Goal: Book appointment/travel/reservation

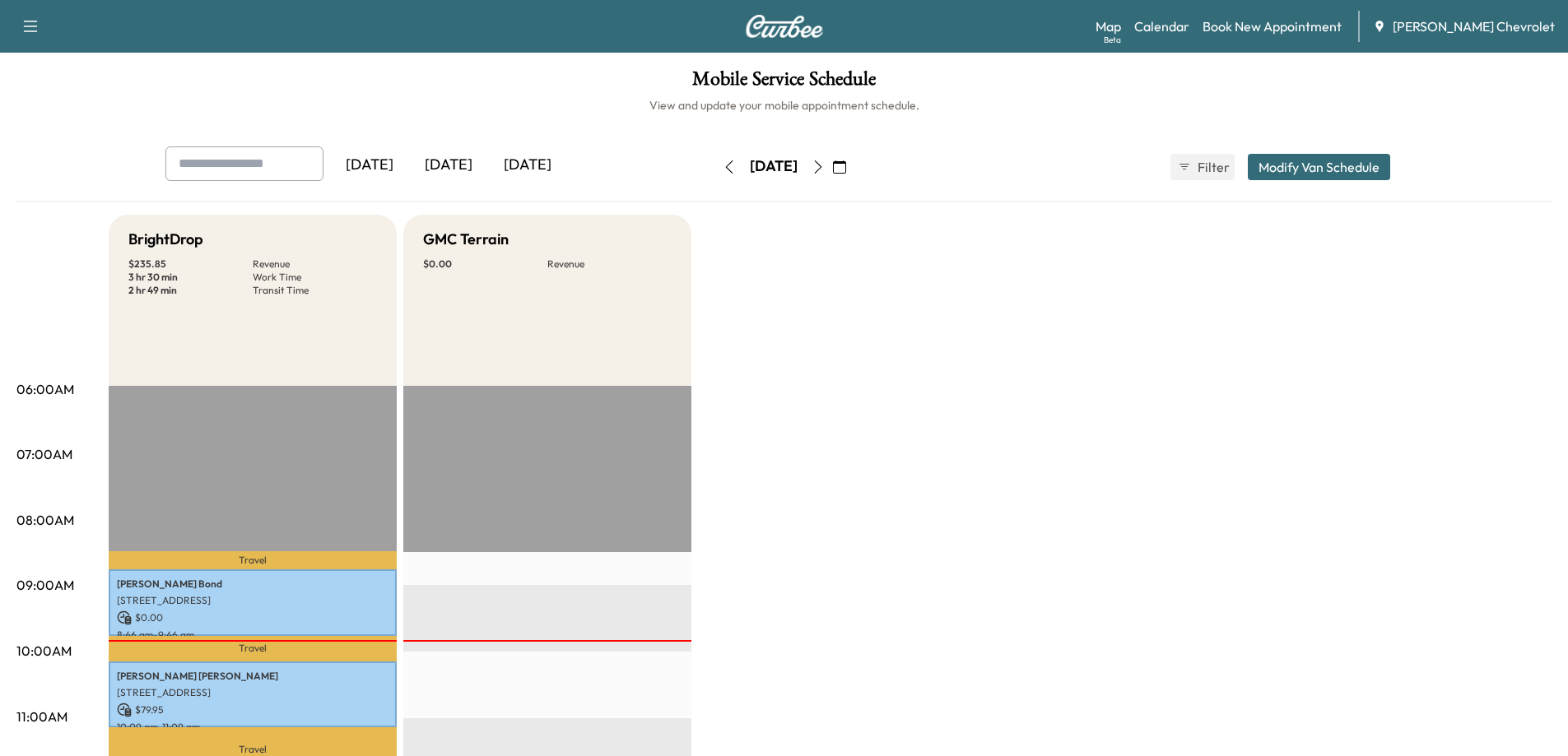
click at [825, 163] on icon "button" at bounding box center [818, 167] width 14 height 14
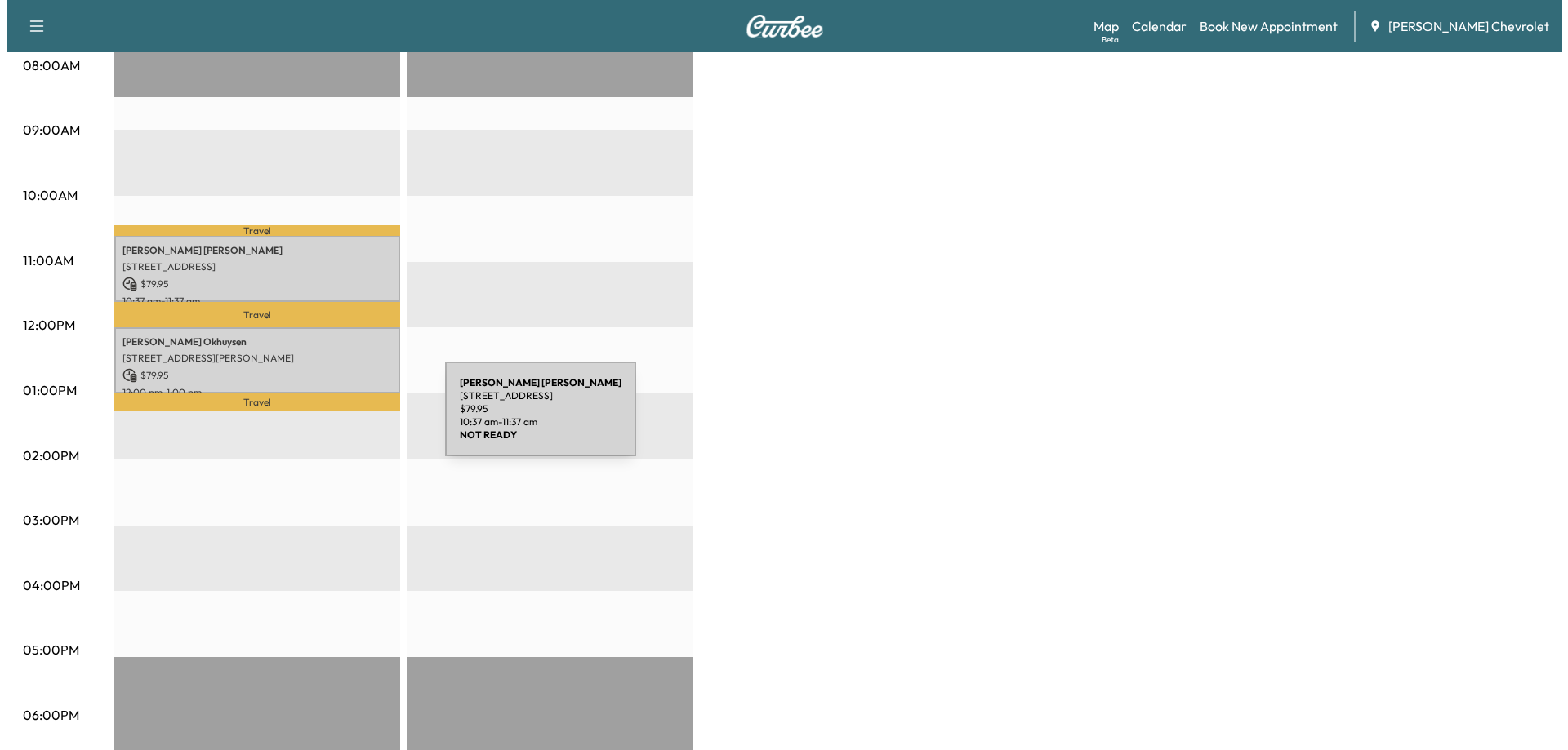
scroll to position [490, 0]
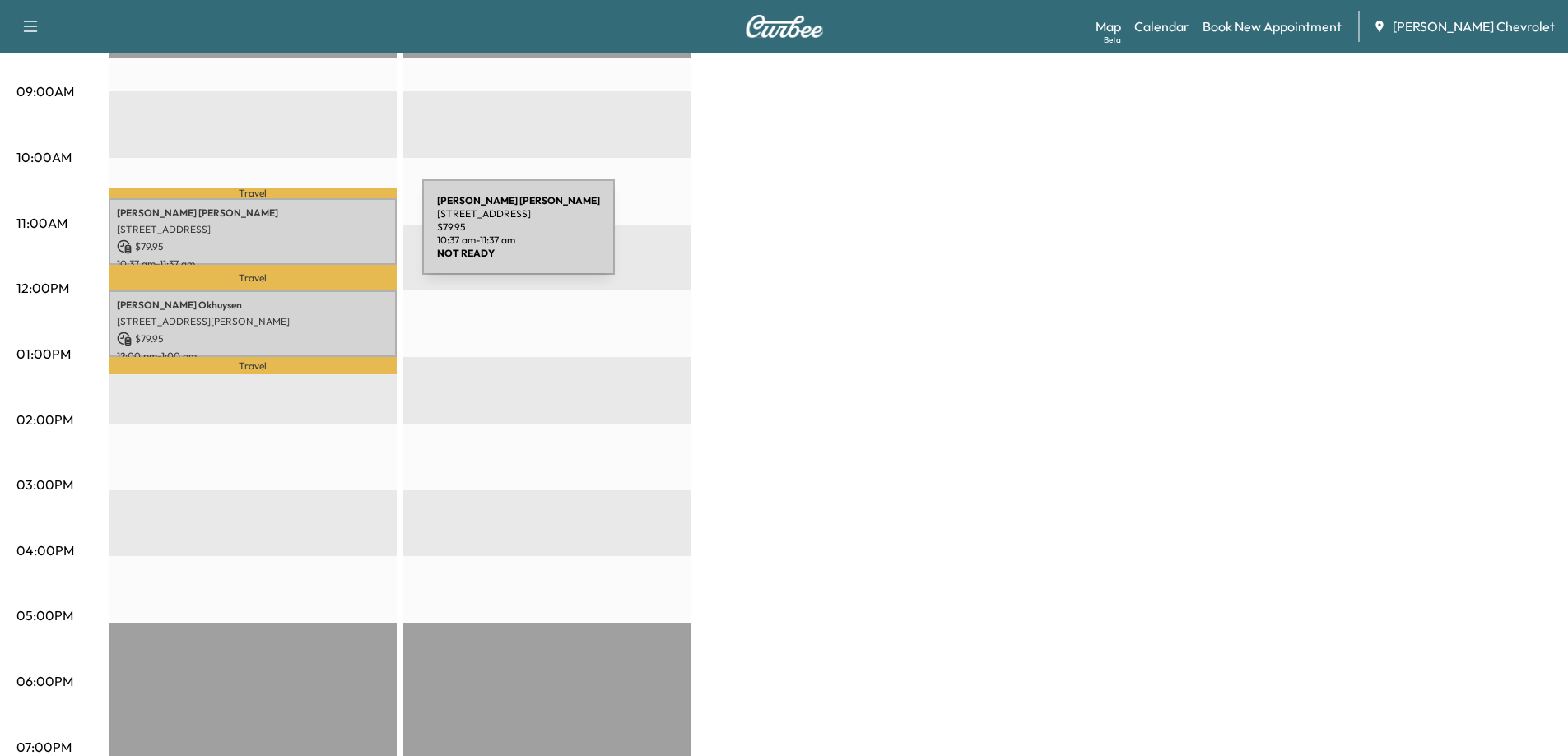
click at [299, 239] on p "$ 79.95" at bounding box center [253, 246] width 272 height 14
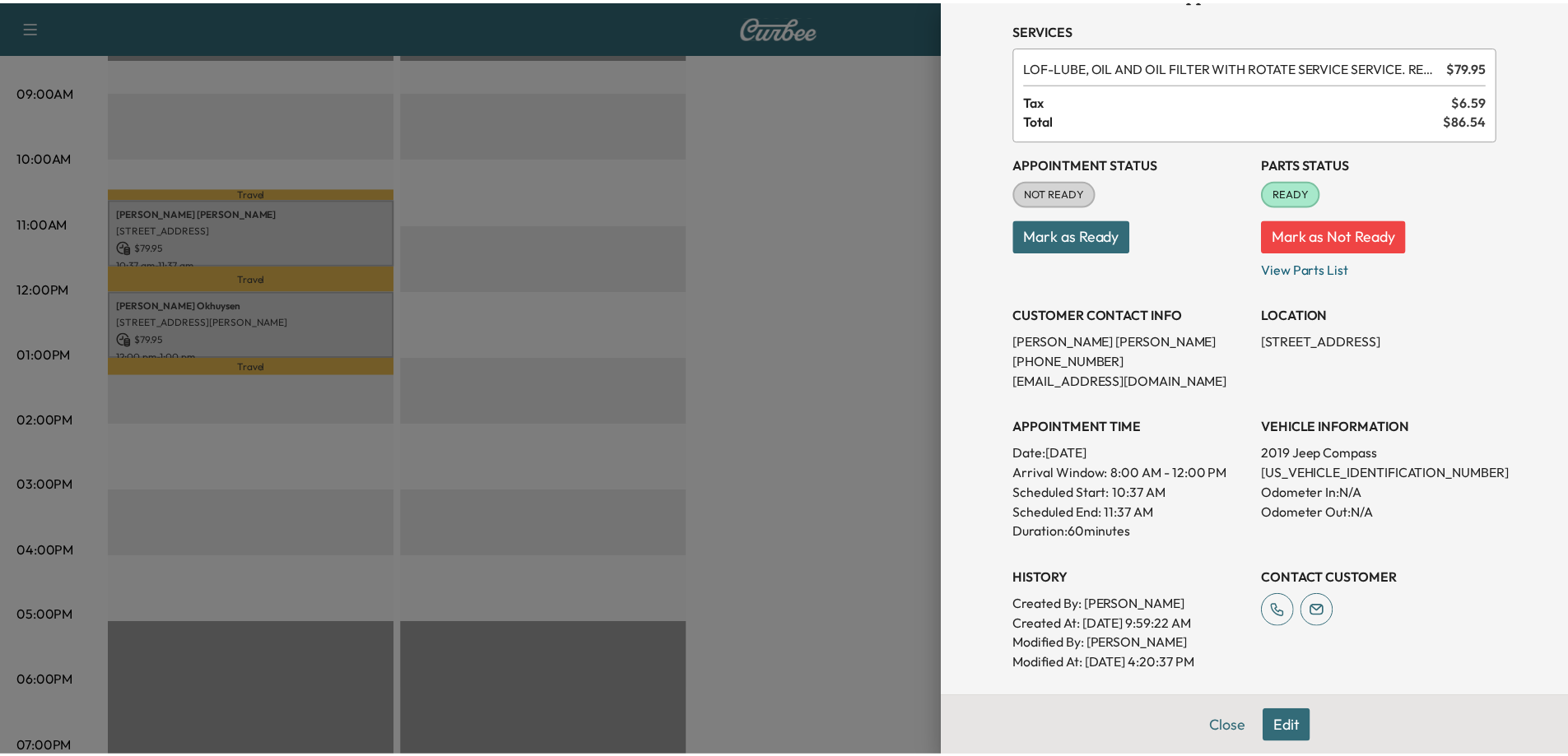
scroll to position [82, 0]
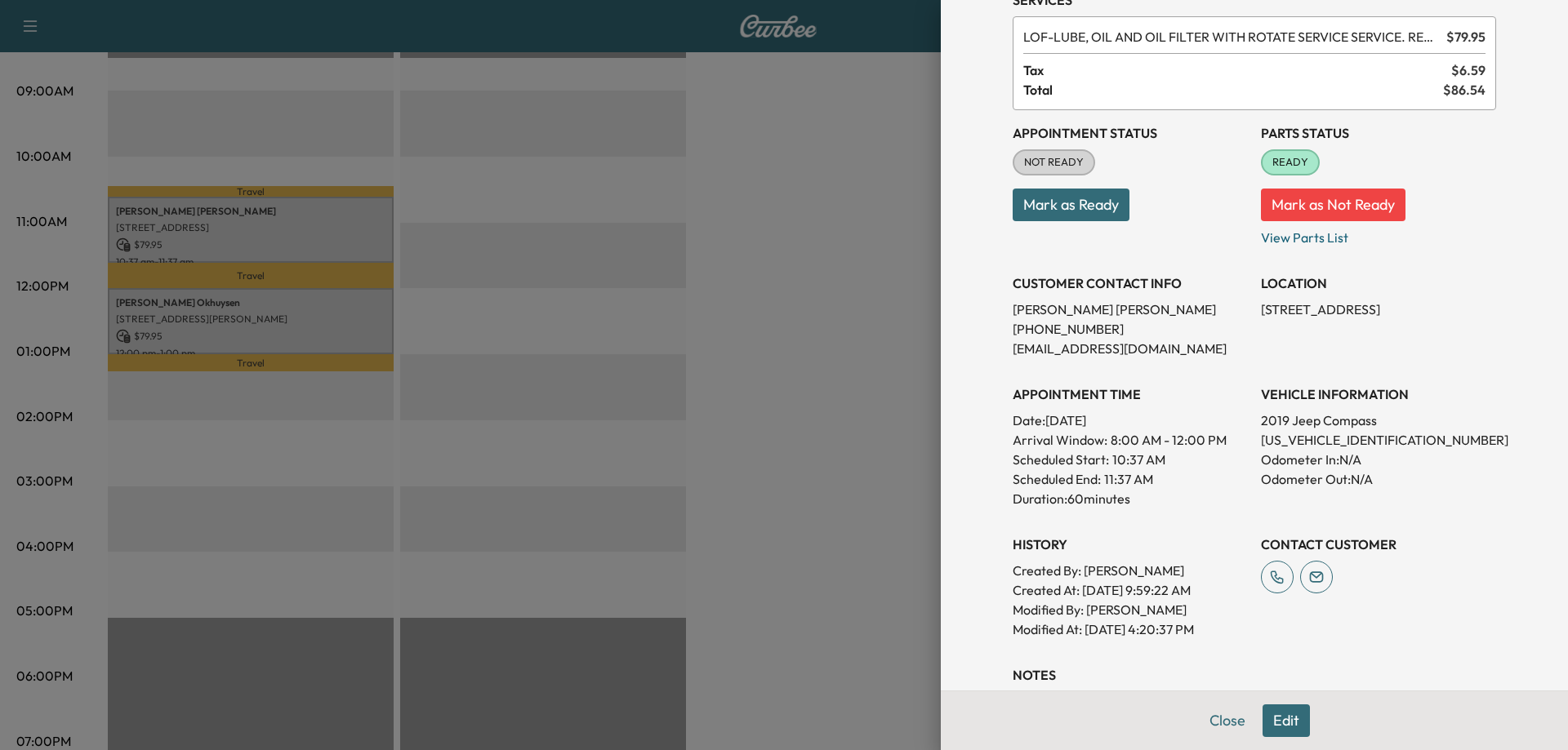
click at [242, 340] on div at bounding box center [784, 375] width 1568 height 750
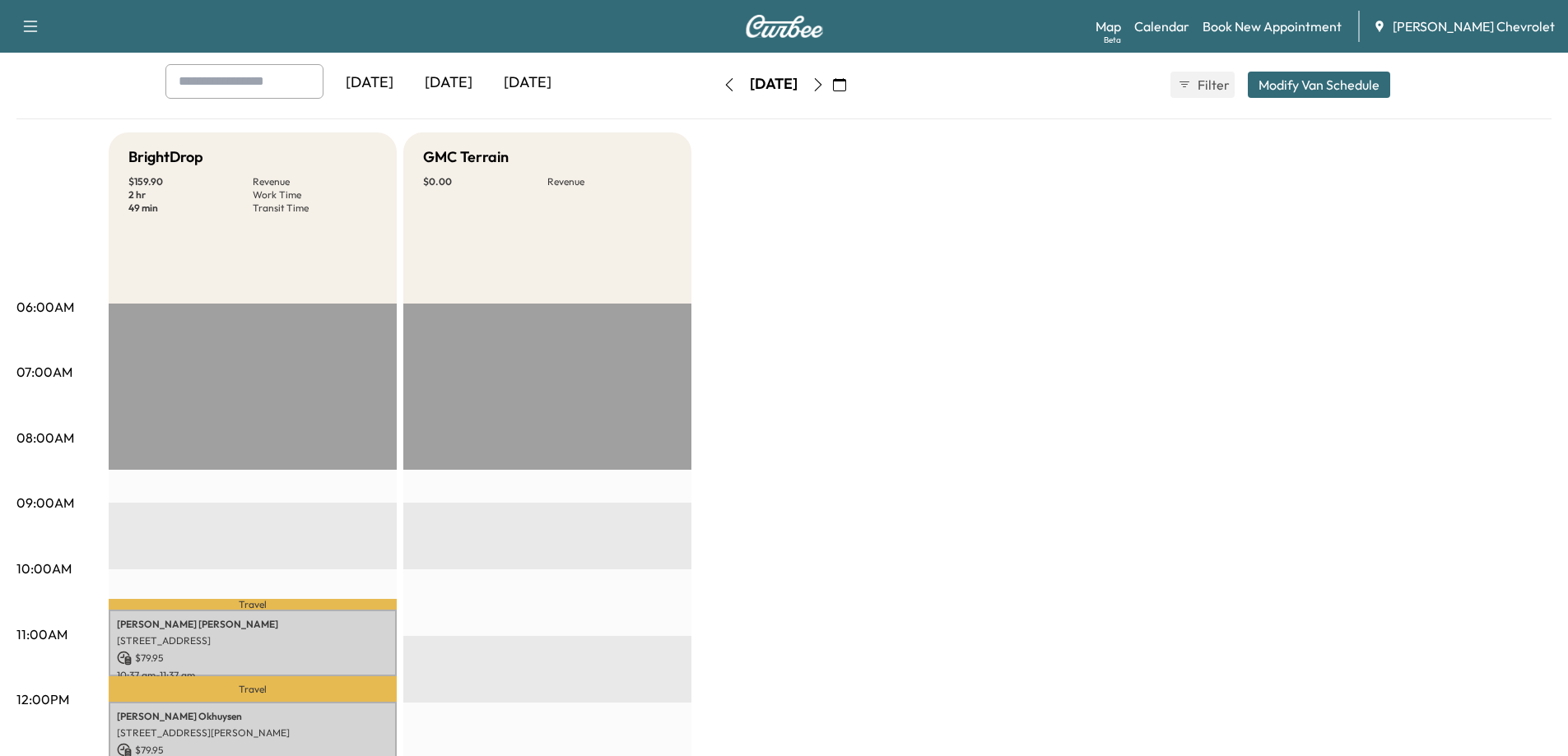
click at [832, 87] on button "button" at bounding box center [818, 84] width 28 height 26
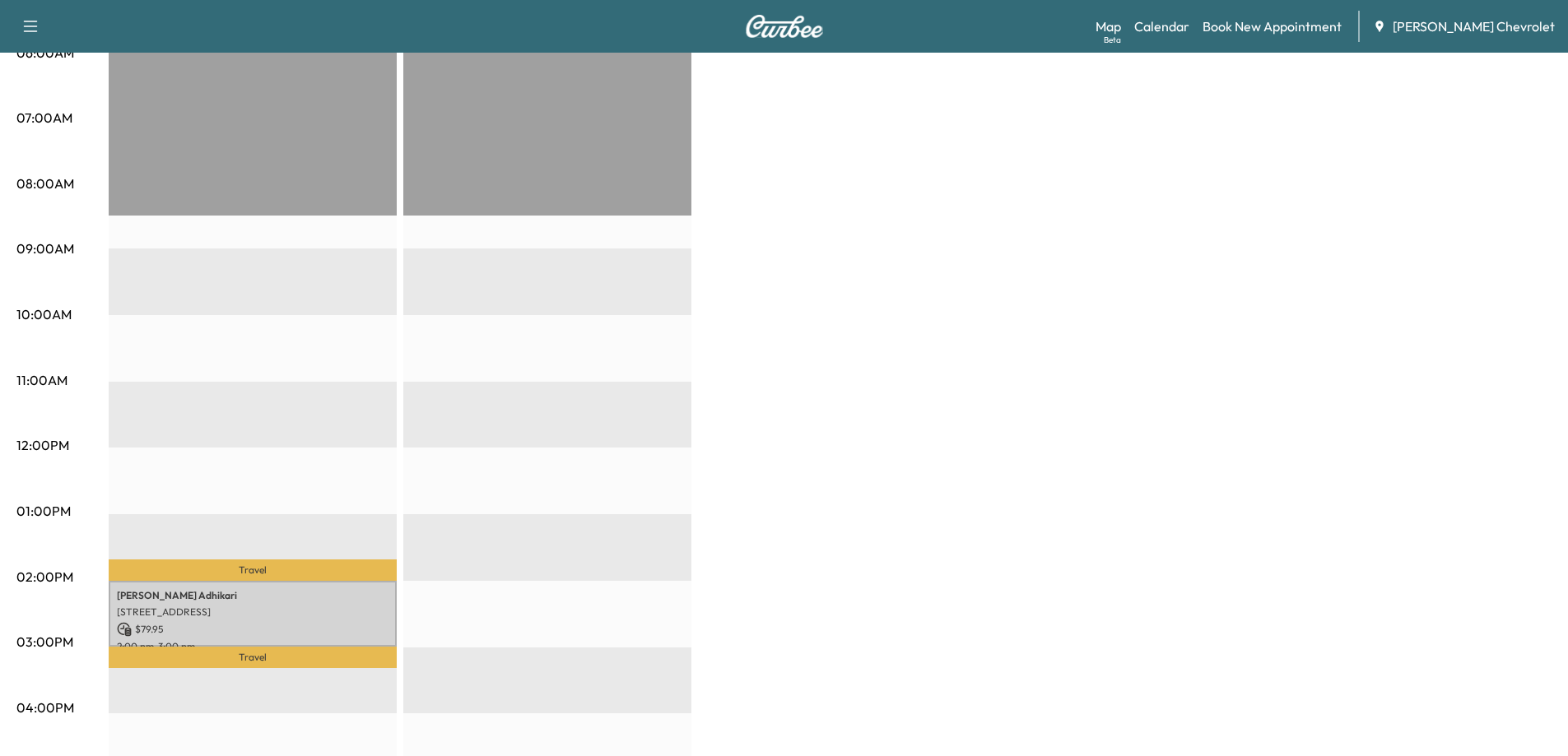
scroll to position [494, 0]
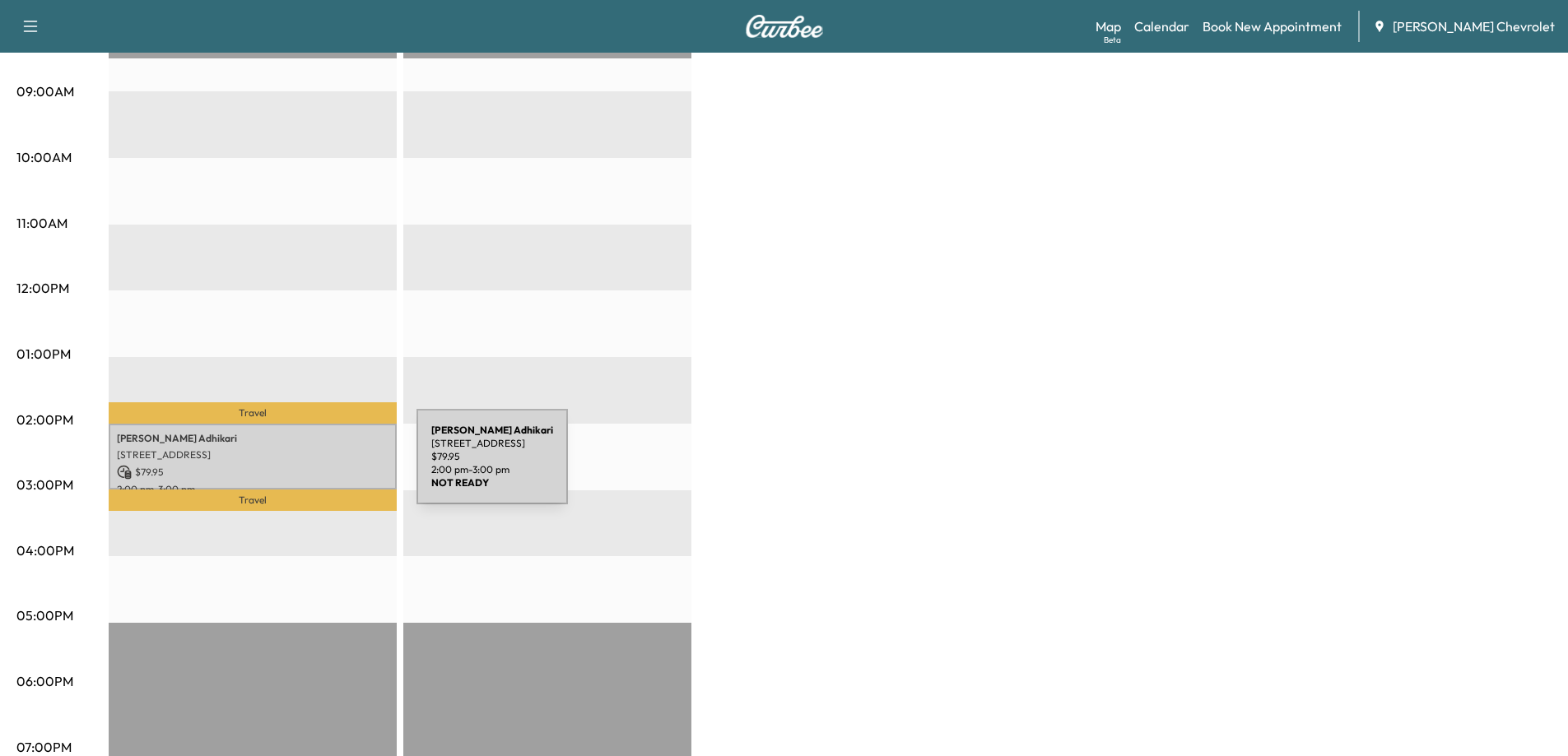
click at [293, 467] on p "$ 79.95" at bounding box center [253, 472] width 272 height 14
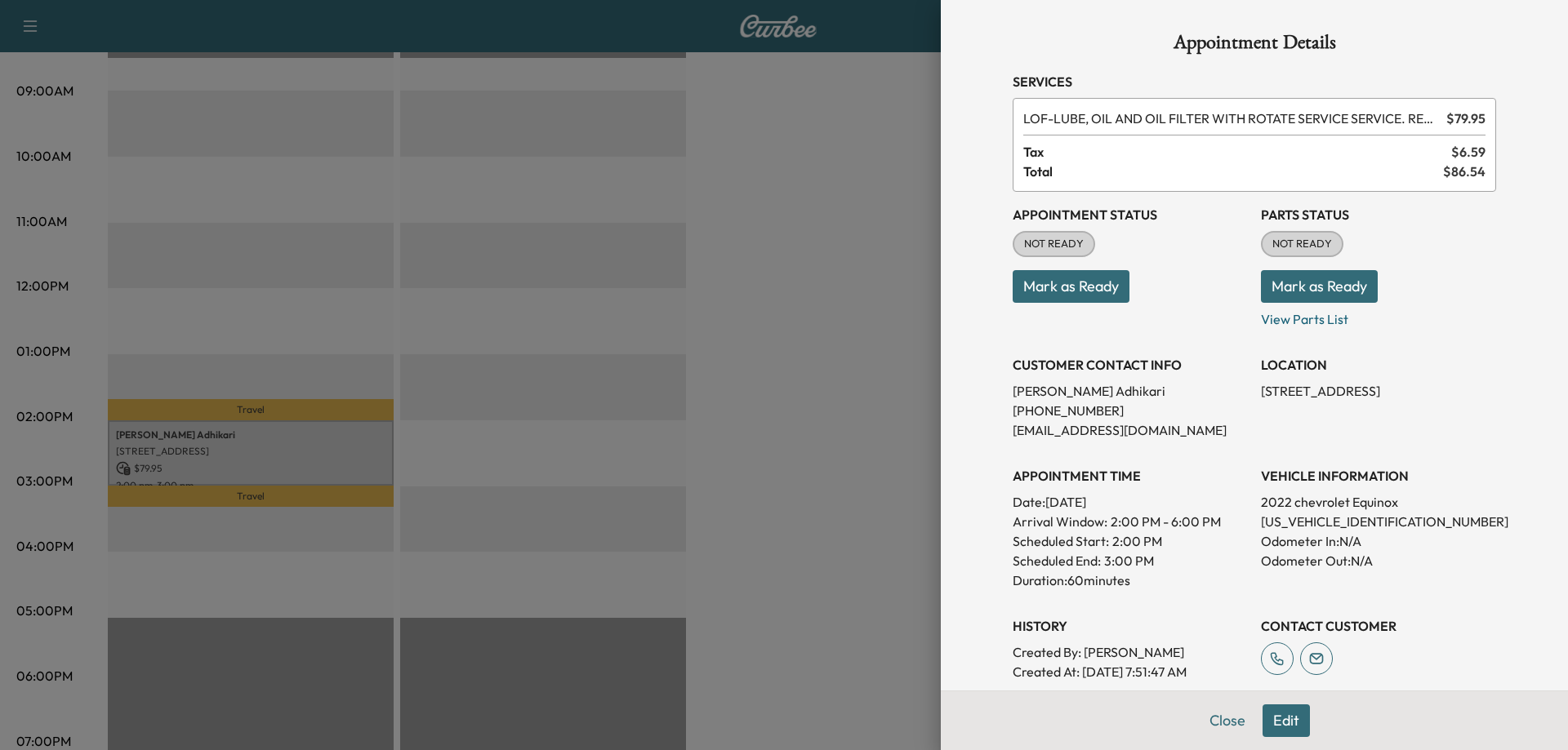
click at [713, 442] on div at bounding box center [784, 375] width 1568 height 750
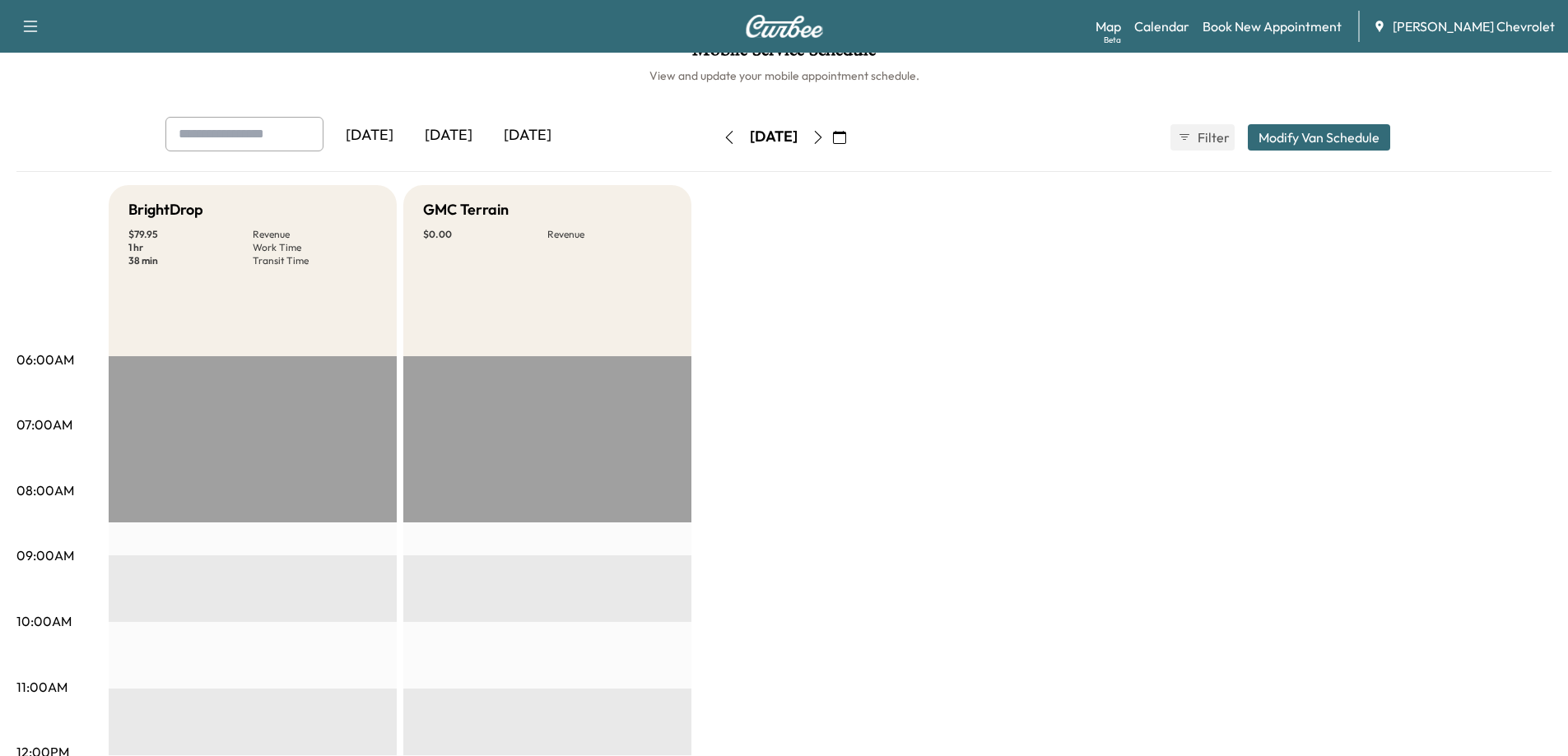
scroll to position [0, 0]
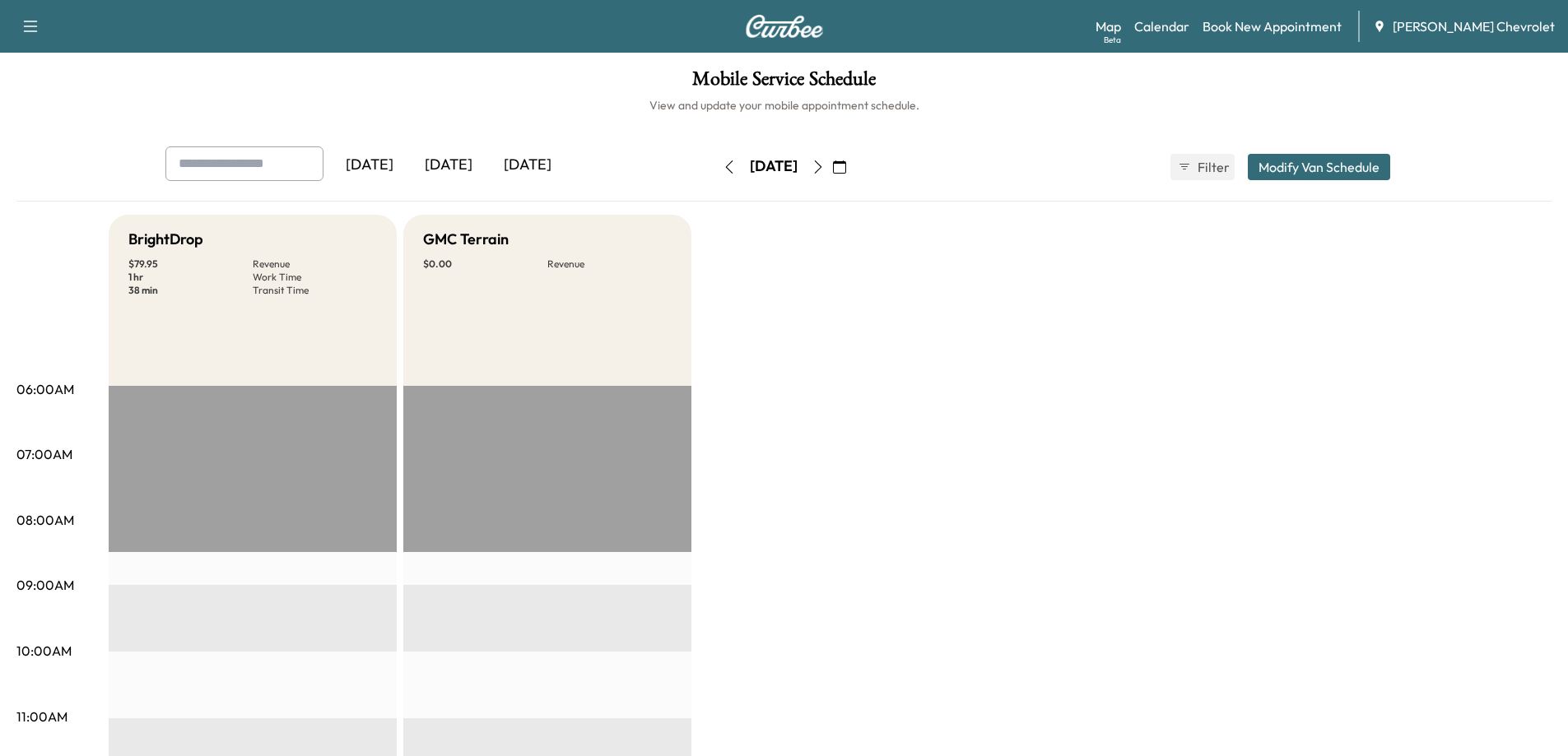
click at [832, 163] on button "button" at bounding box center [818, 166] width 28 height 26
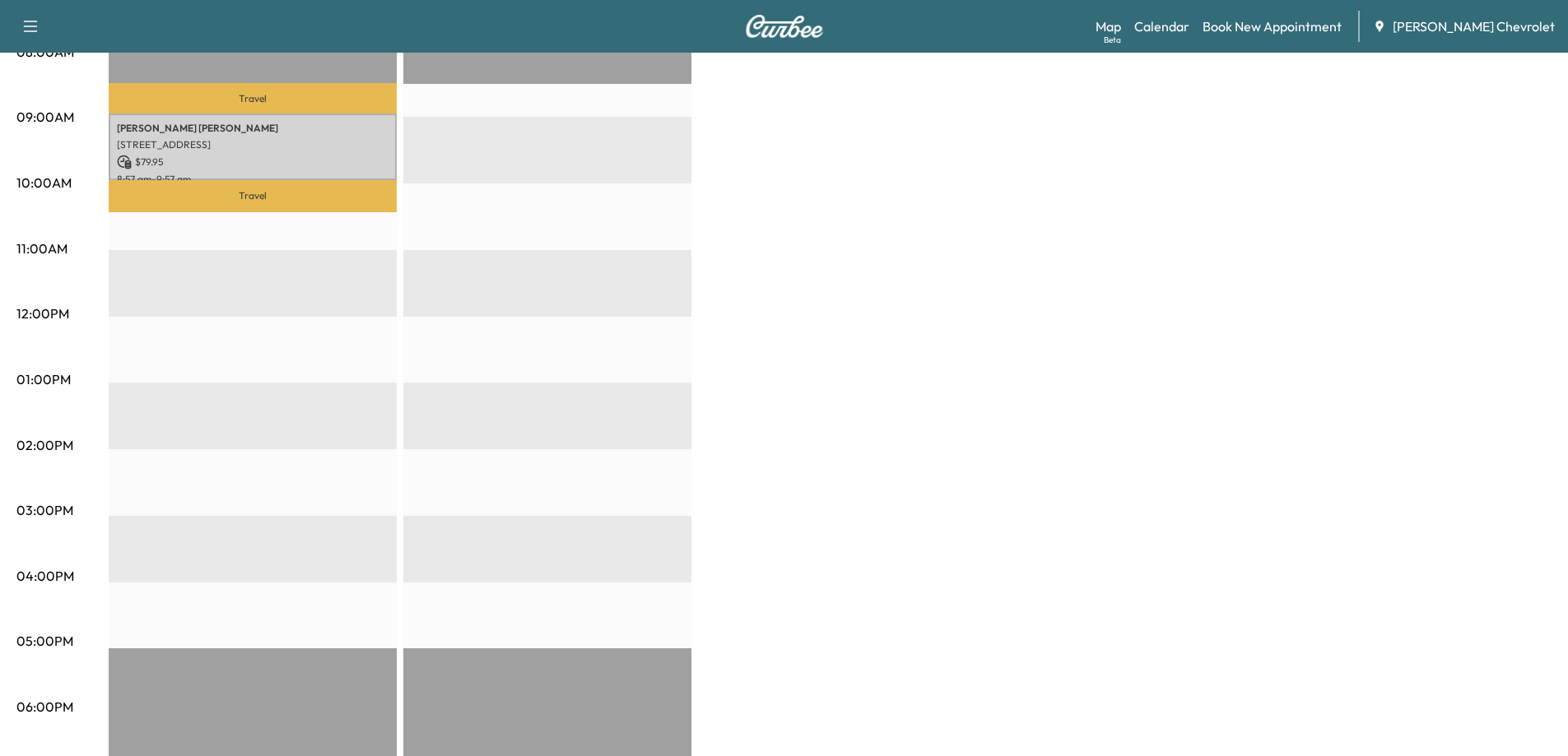
scroll to position [412, 0]
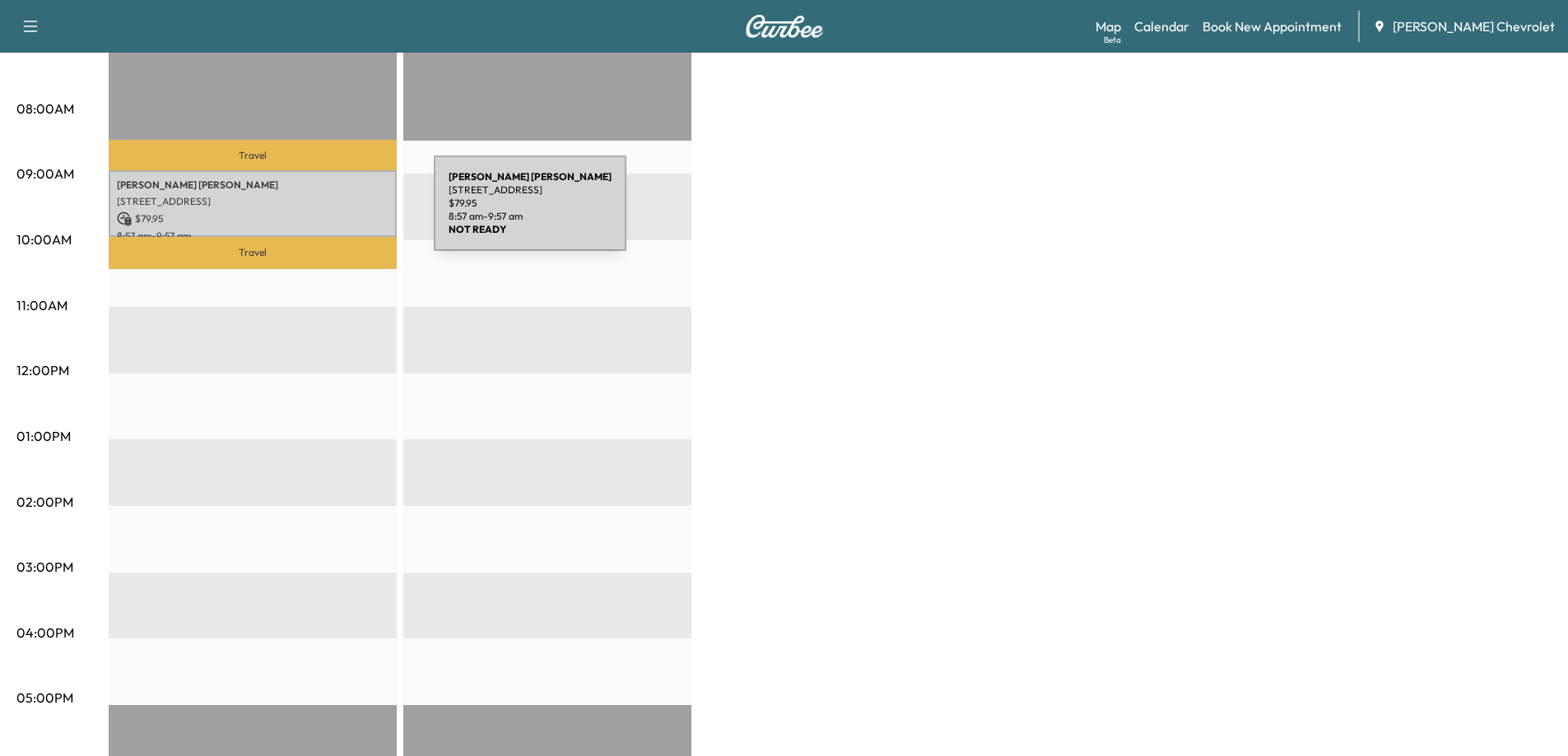
click at [311, 213] on p "$ 79.95" at bounding box center [253, 218] width 272 height 14
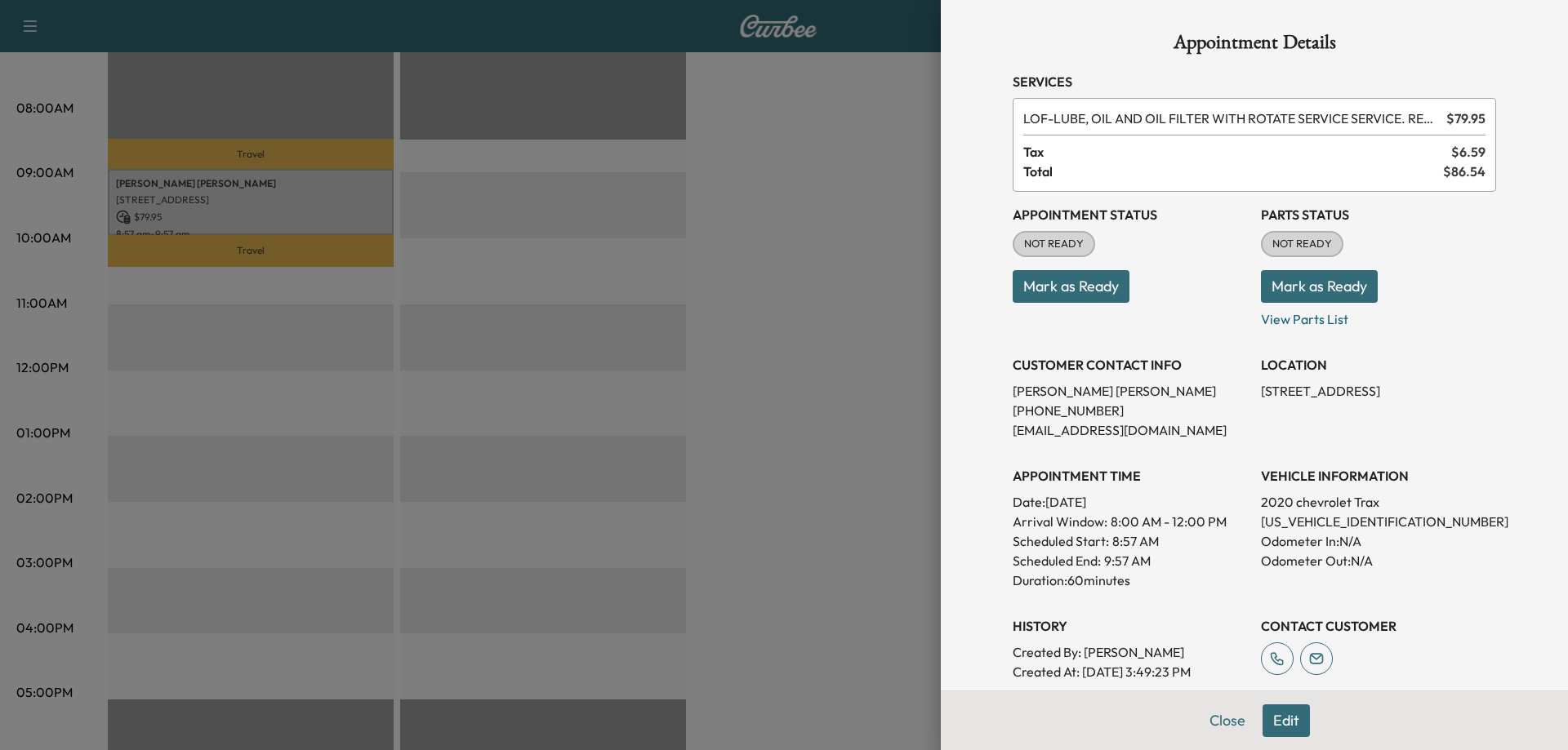
click at [825, 449] on div at bounding box center [784, 375] width 1568 height 750
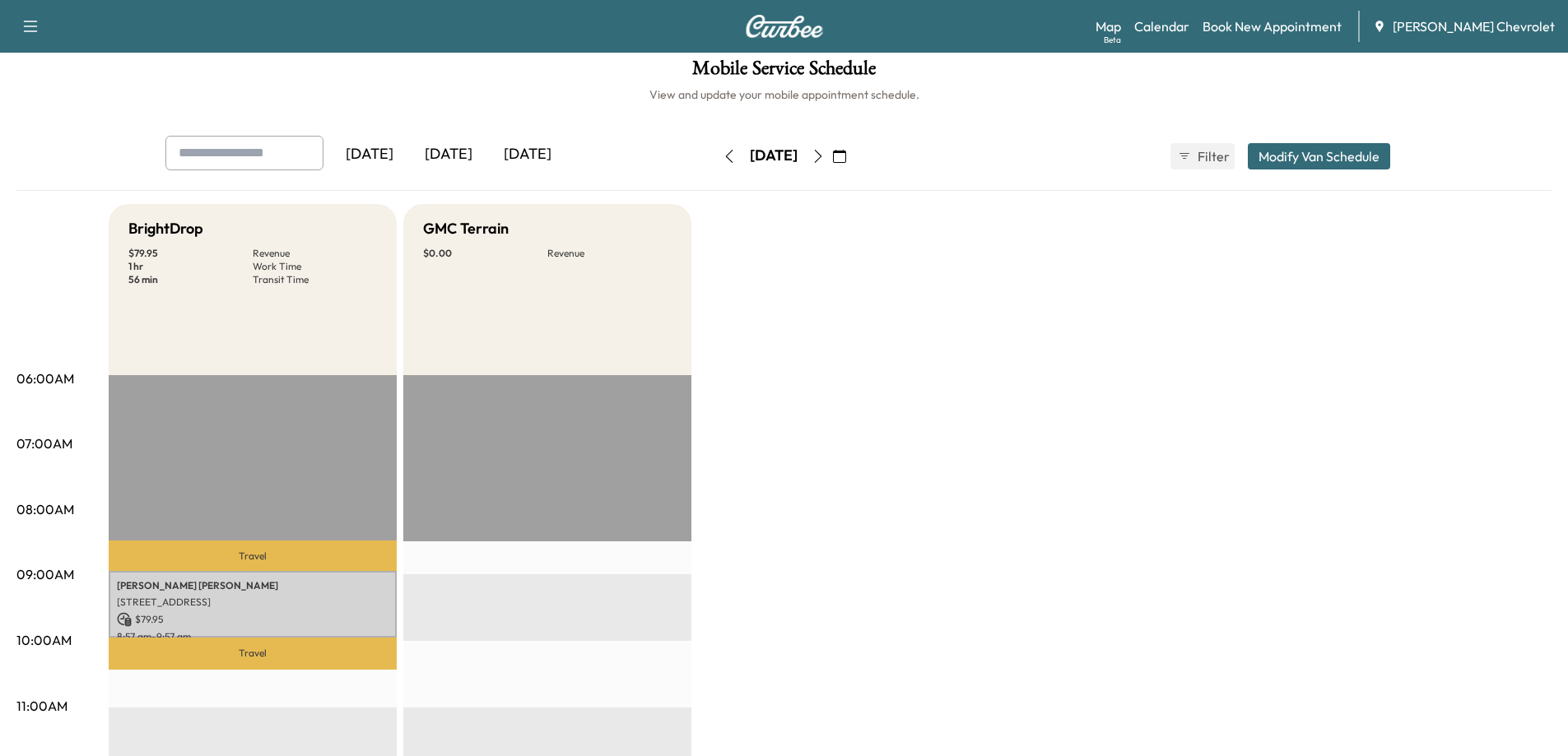
scroll to position [0, 0]
